Goal: Information Seeking & Learning: Check status

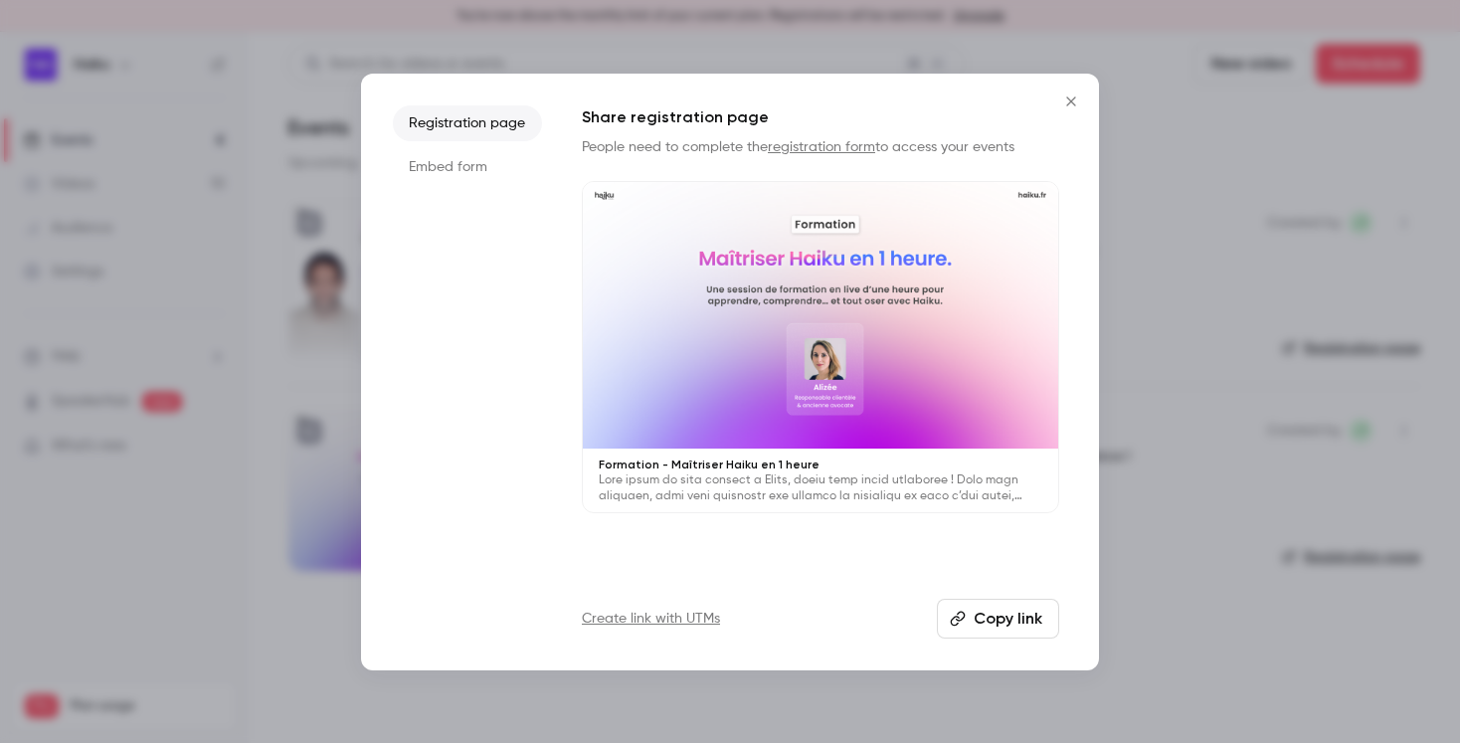
click at [1068, 103] on icon "Close" at bounding box center [1070, 100] width 9 height 9
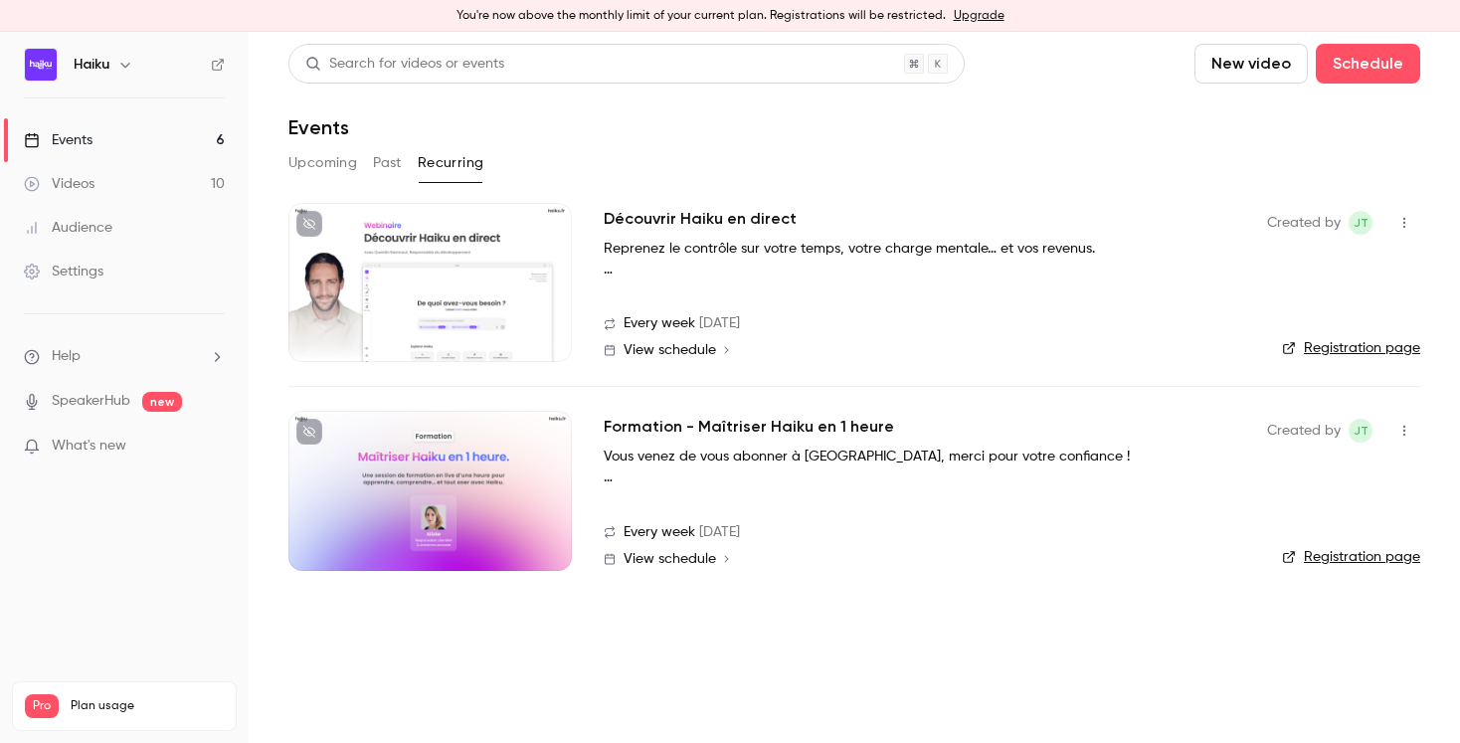
click at [318, 163] on button "Upcoming" at bounding box center [322, 163] width 69 height 32
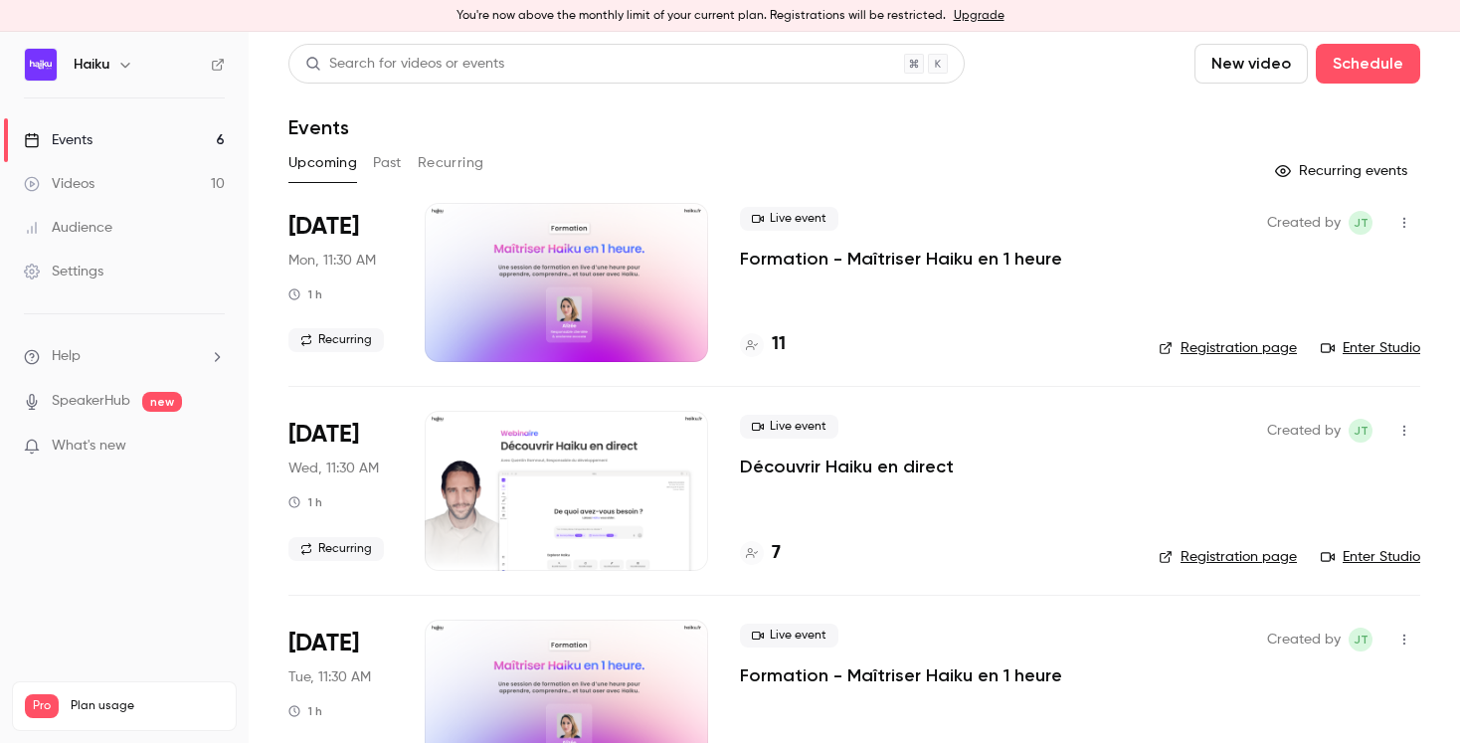
click at [392, 164] on button "Past" at bounding box center [387, 163] width 29 height 32
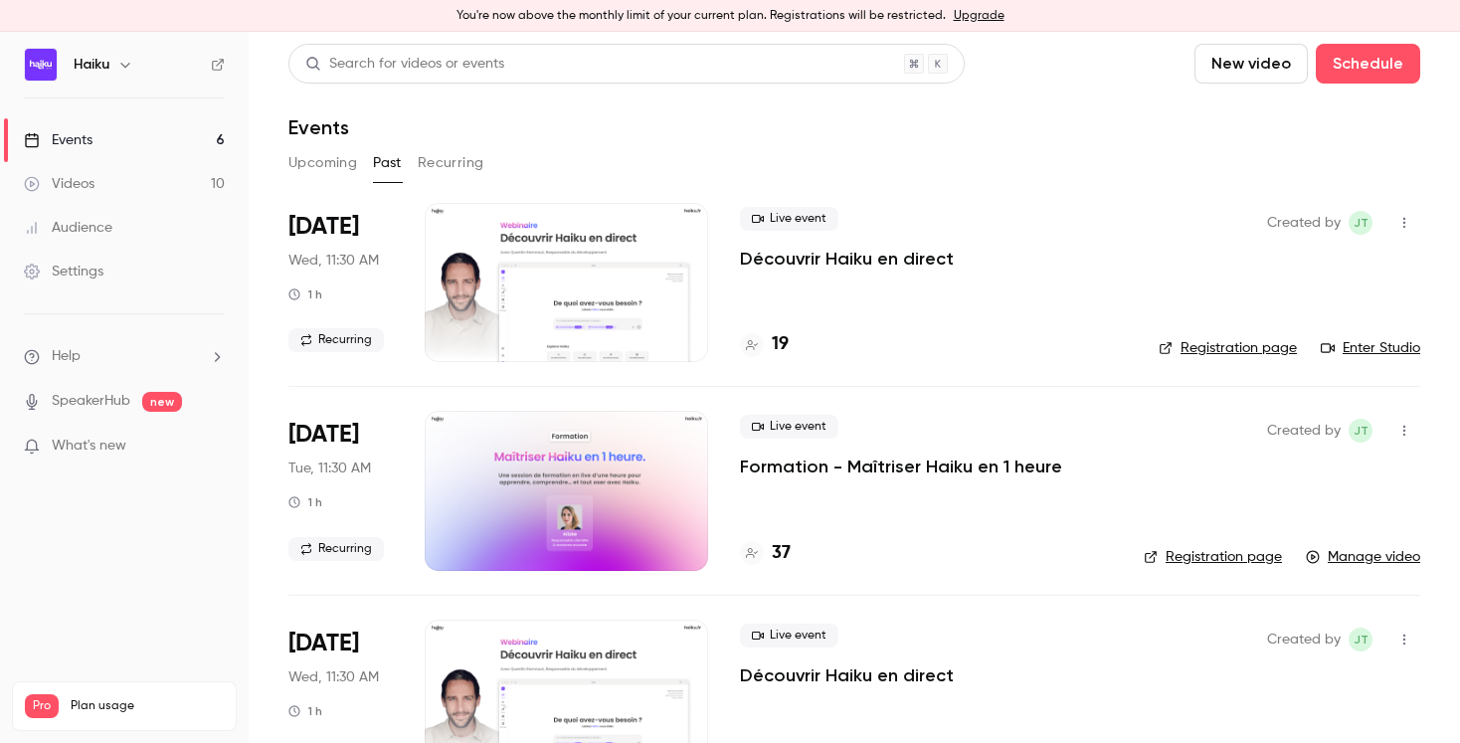
scroll to position [48, 0]
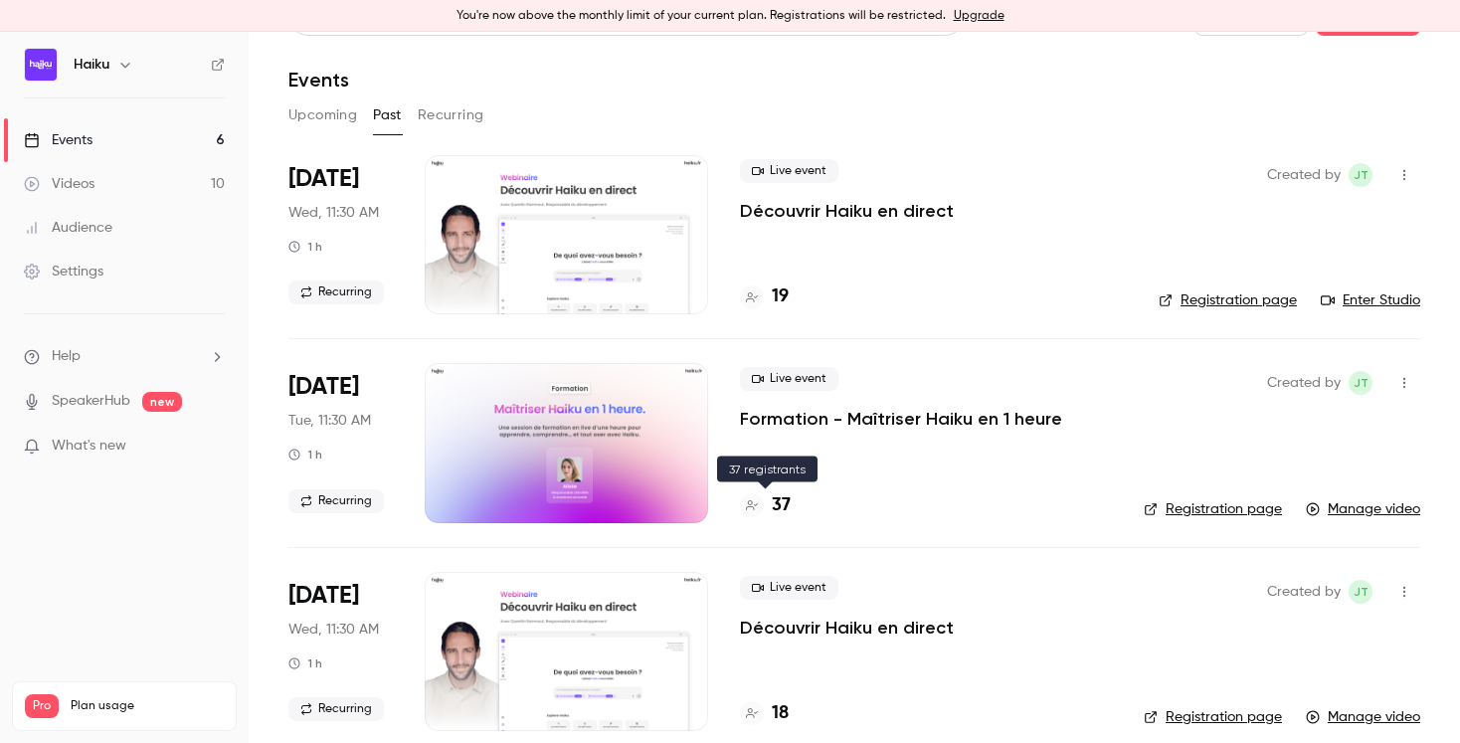
click at [780, 505] on h4 "37" at bounding box center [781, 505] width 19 height 27
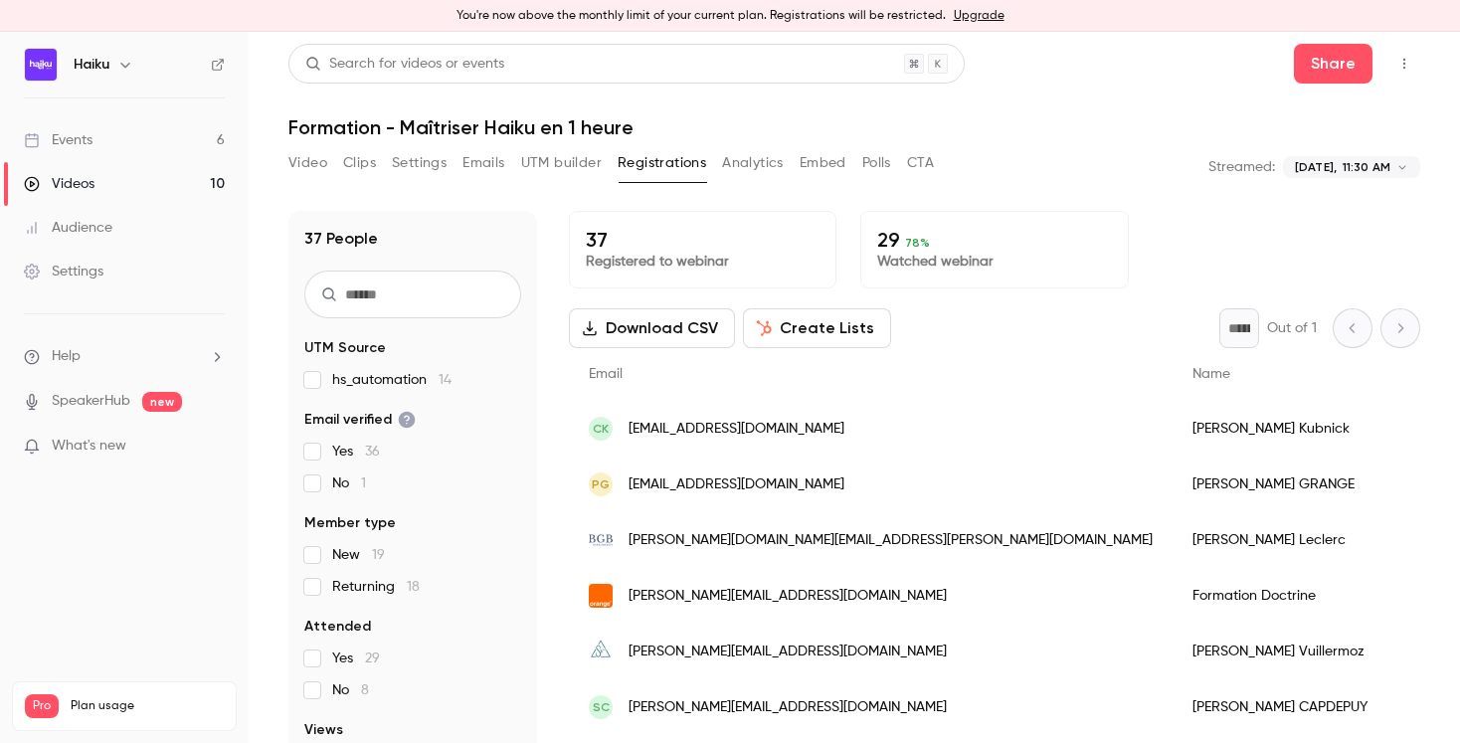
click at [748, 163] on button "Analytics" at bounding box center [753, 163] width 62 height 32
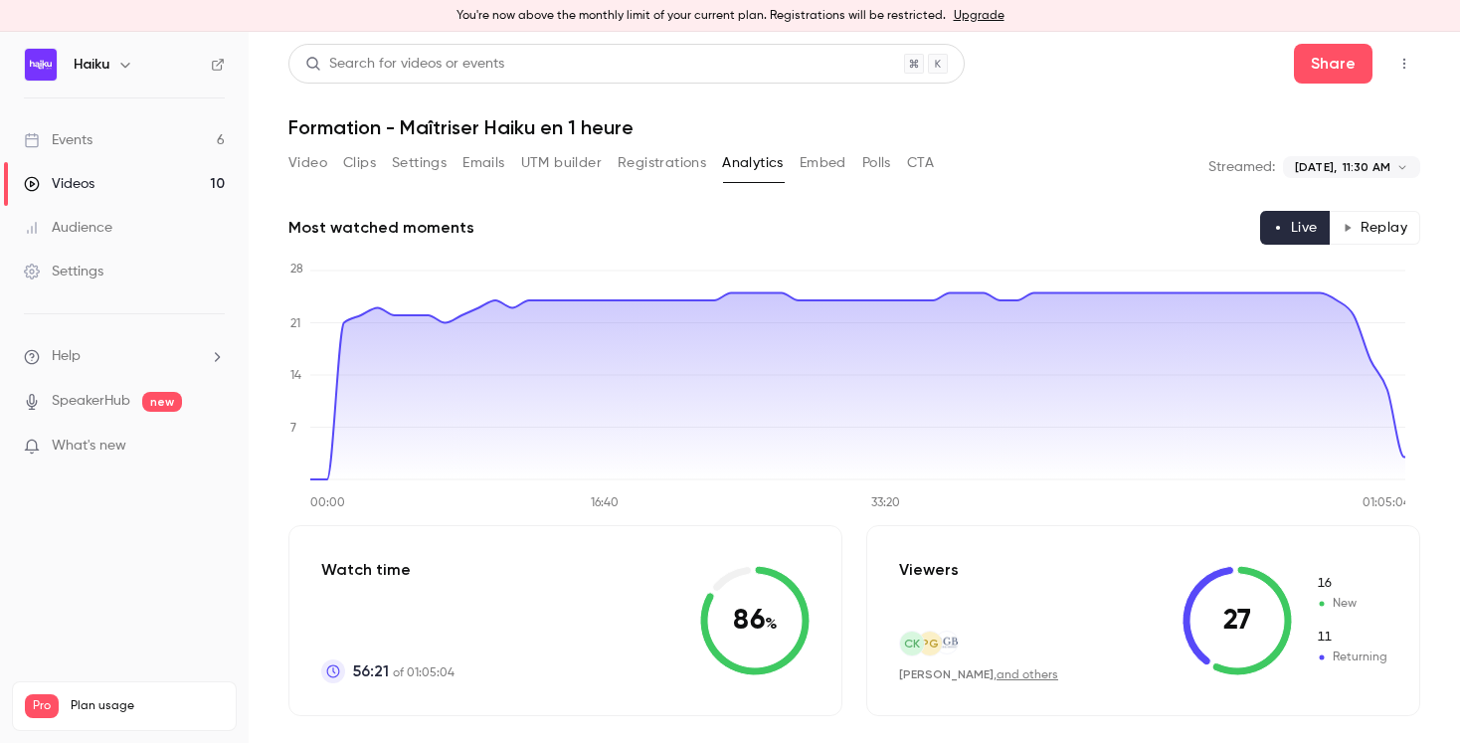
click at [675, 172] on button "Registrations" at bounding box center [662, 163] width 89 height 32
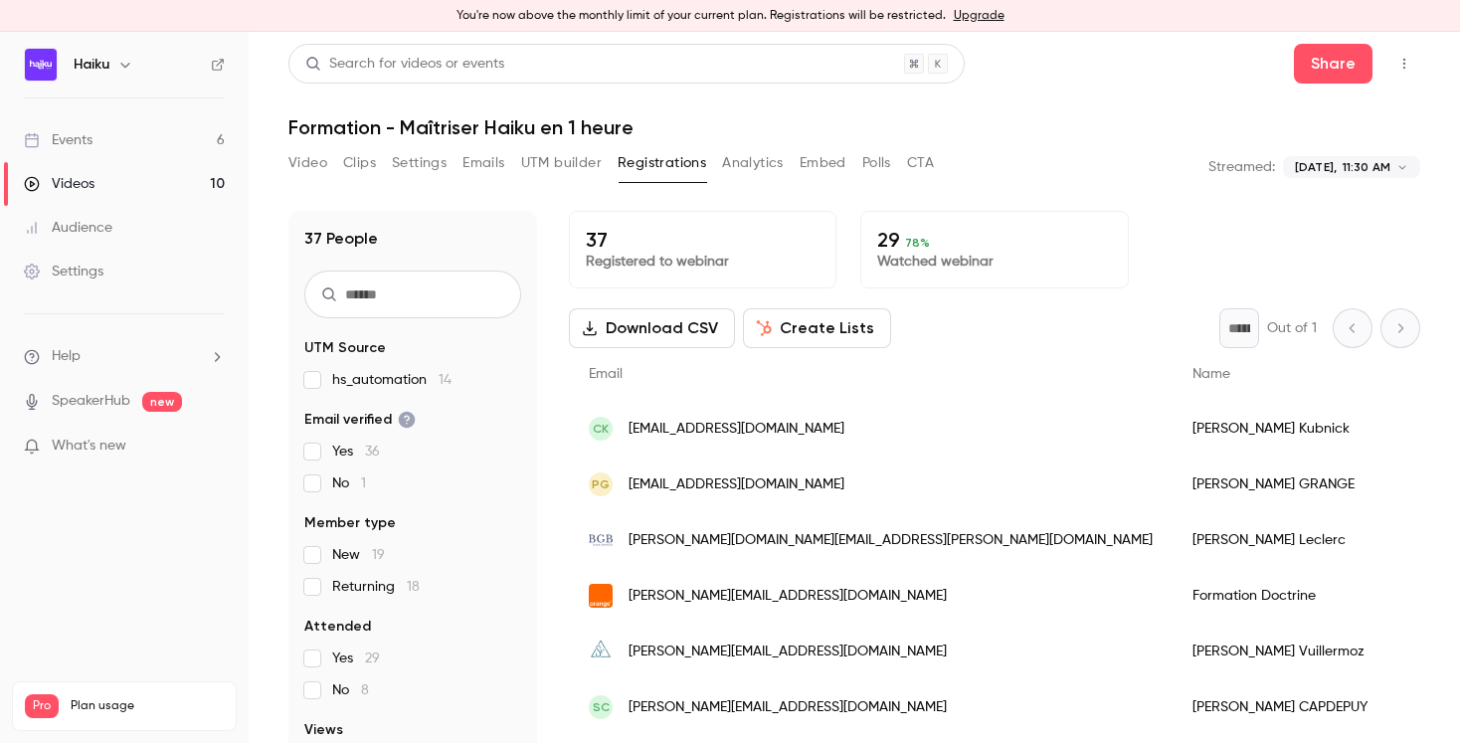
click at [740, 170] on button "Analytics" at bounding box center [753, 163] width 62 height 32
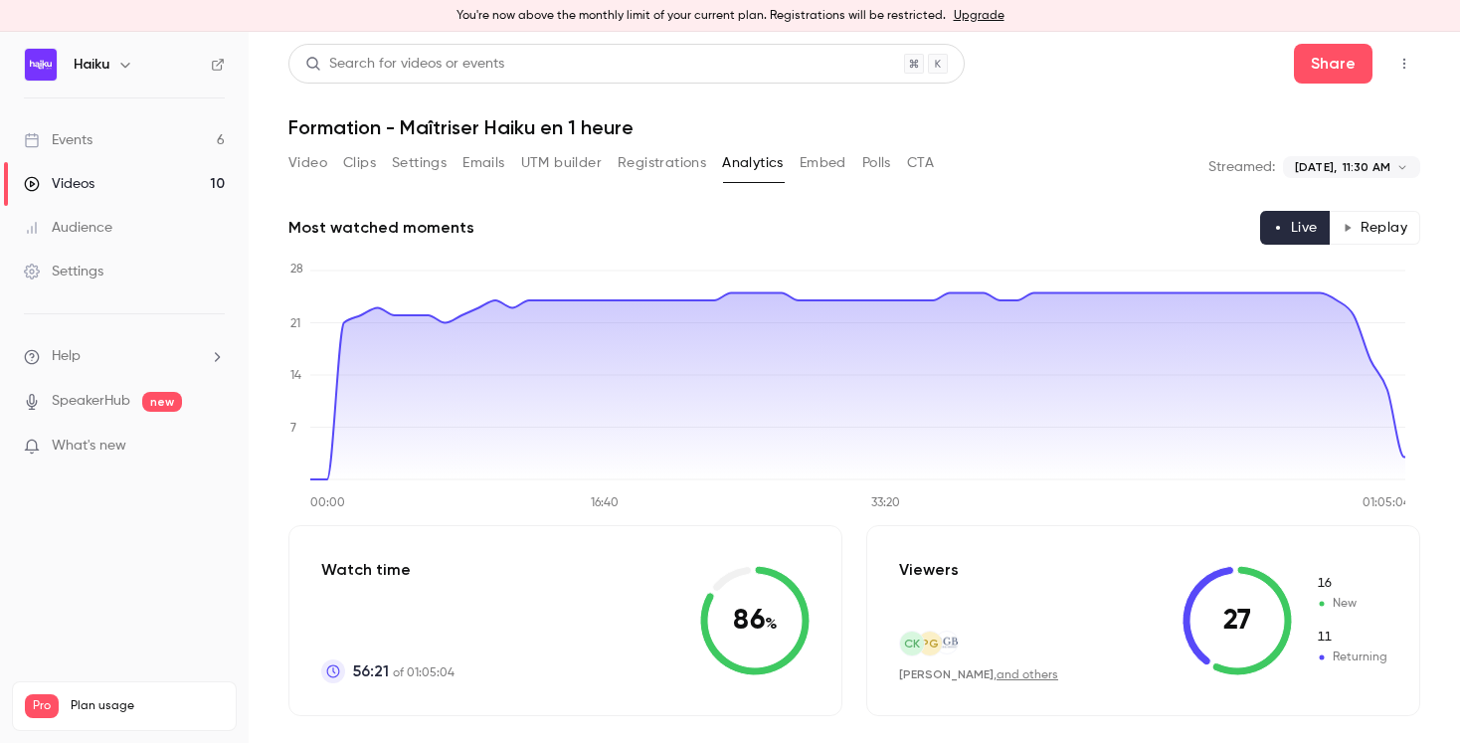
click at [664, 167] on button "Registrations" at bounding box center [662, 163] width 89 height 32
